Goal: Browse casually: Explore the website without a specific task or goal

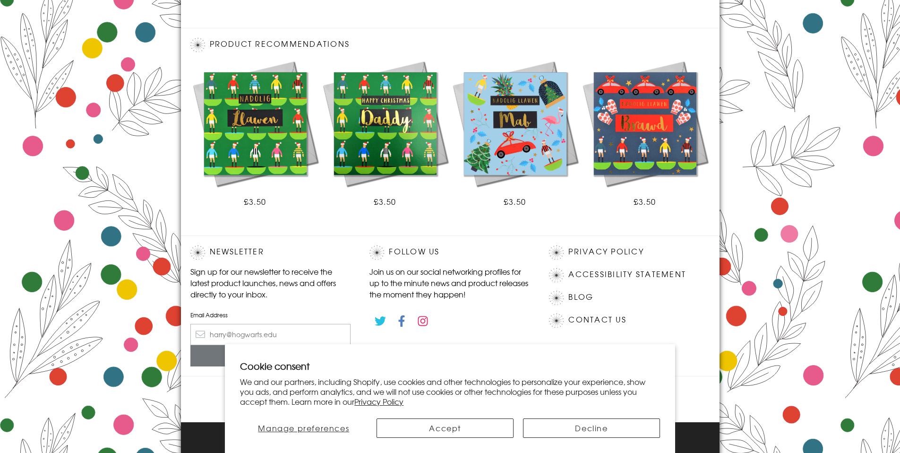
scroll to position [488, 0]
